Goal: Ask a question

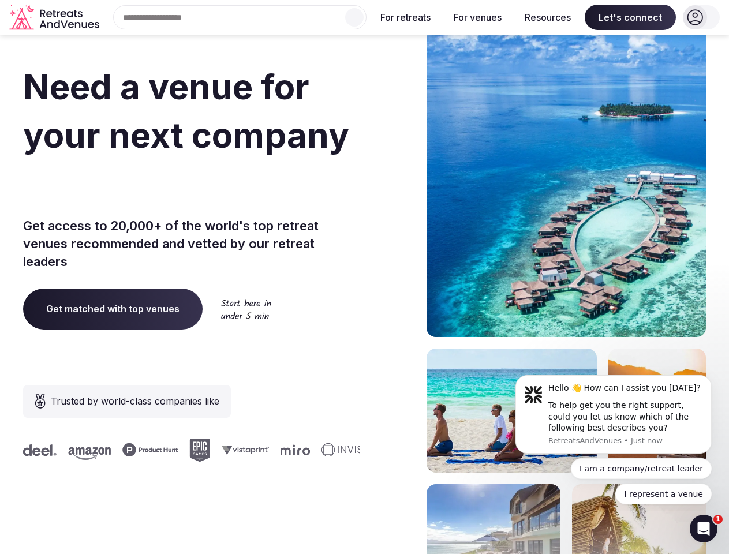
click at [364, 277] on div "Need a venue for your next company offsite? Get access to 20,000+ of the world'…" at bounding box center [364, 345] width 683 height 695
click at [240, 17] on input "text" at bounding box center [239, 17] width 253 height 24
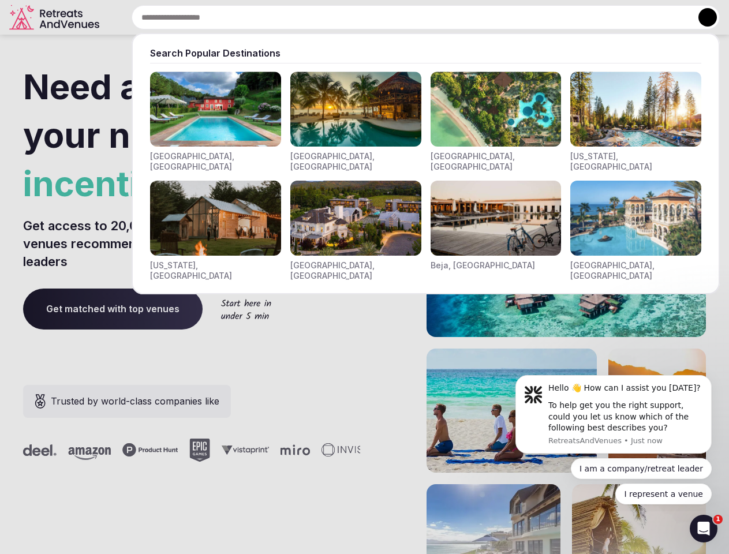
click at [354, 17] on input "text" at bounding box center [426, 17] width 588 height 24
click at [406, 17] on input "text" at bounding box center [426, 17] width 588 height 24
click at [477, 17] on input "text" at bounding box center [426, 17] width 588 height 24
click at [548, 17] on input "text" at bounding box center [426, 17] width 588 height 24
click at [630, 17] on input "text" at bounding box center [426, 17] width 588 height 24
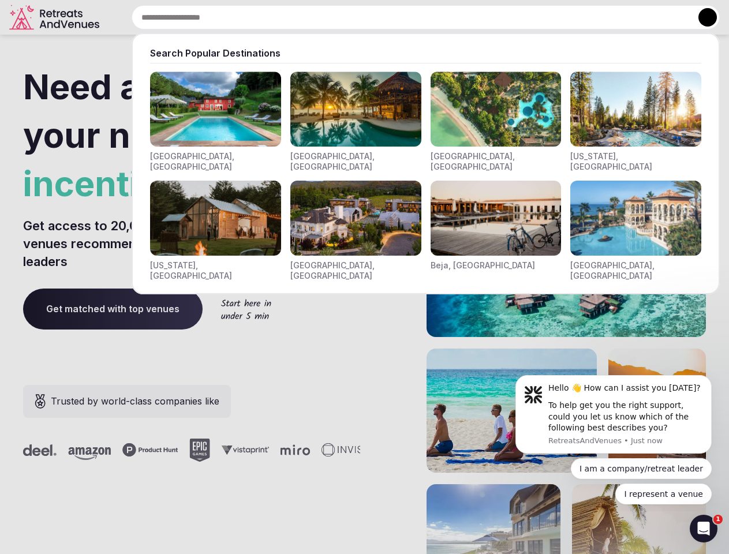
click at [701, 17] on button at bounding box center [707, 17] width 18 height 18
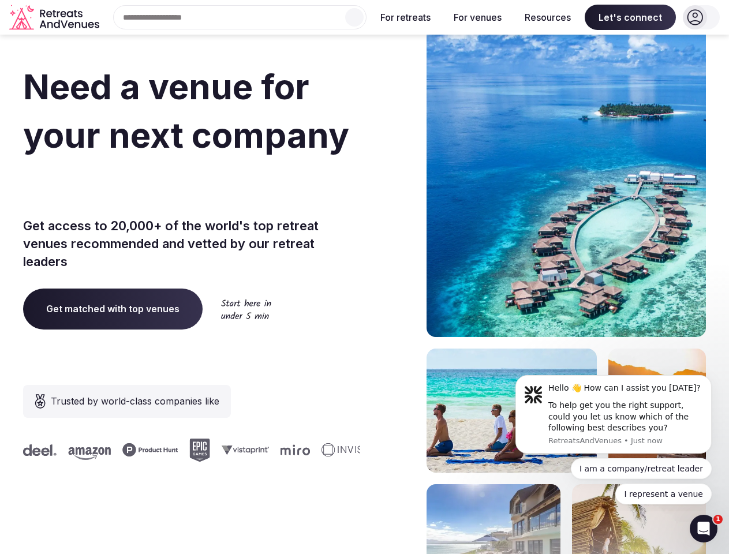
click at [613, 414] on div "To help get you the right support, could you let us know which of the following…" at bounding box center [625, 417] width 155 height 34
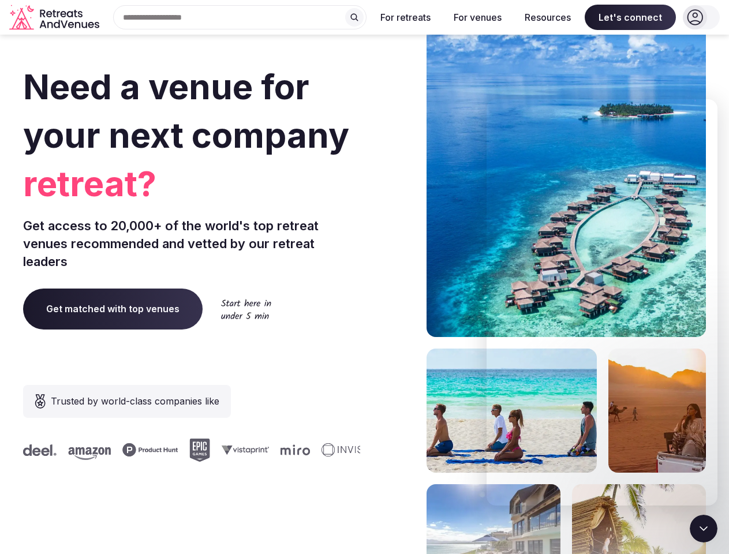
click at [714, 379] on section "Need a venue for your next company retreat? Get access to 20,000+ of the world'…" at bounding box center [364, 345] width 729 height 695
